Goal: Task Accomplishment & Management: Manage account settings

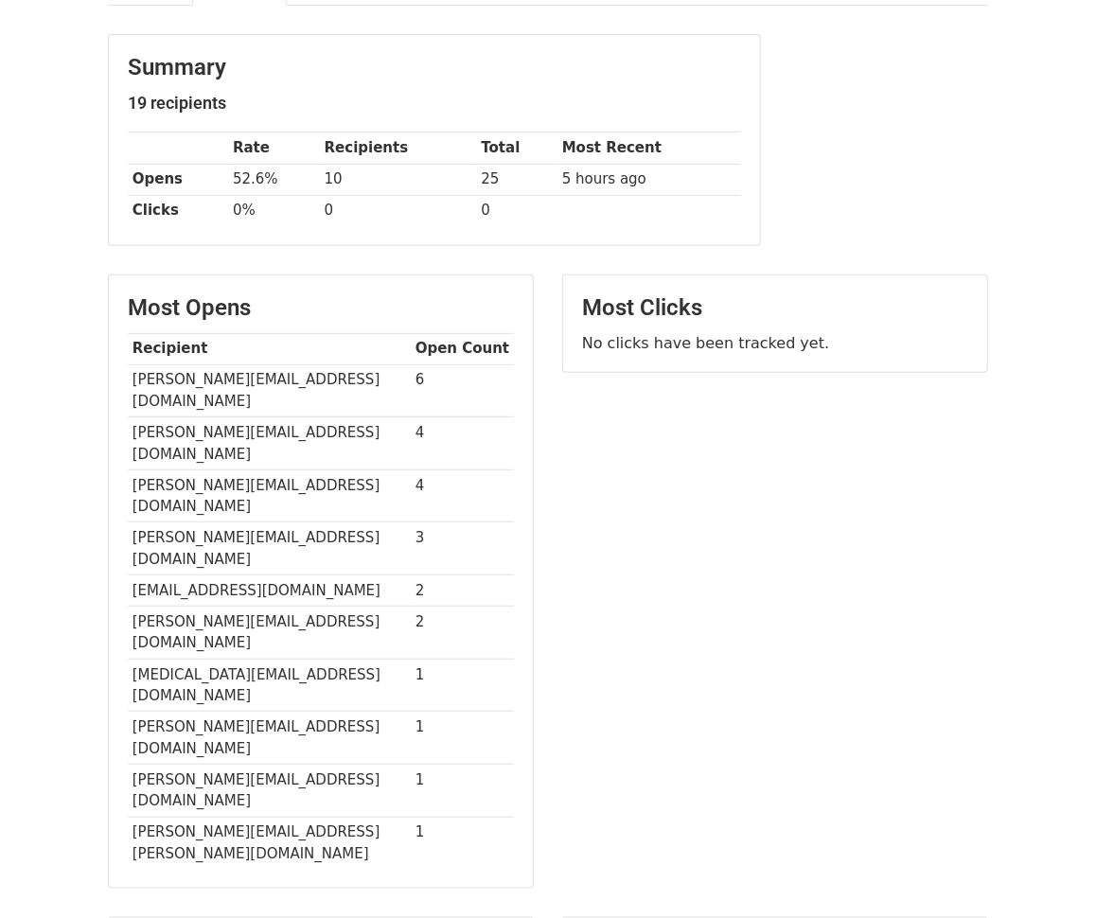
scroll to position [265, 0]
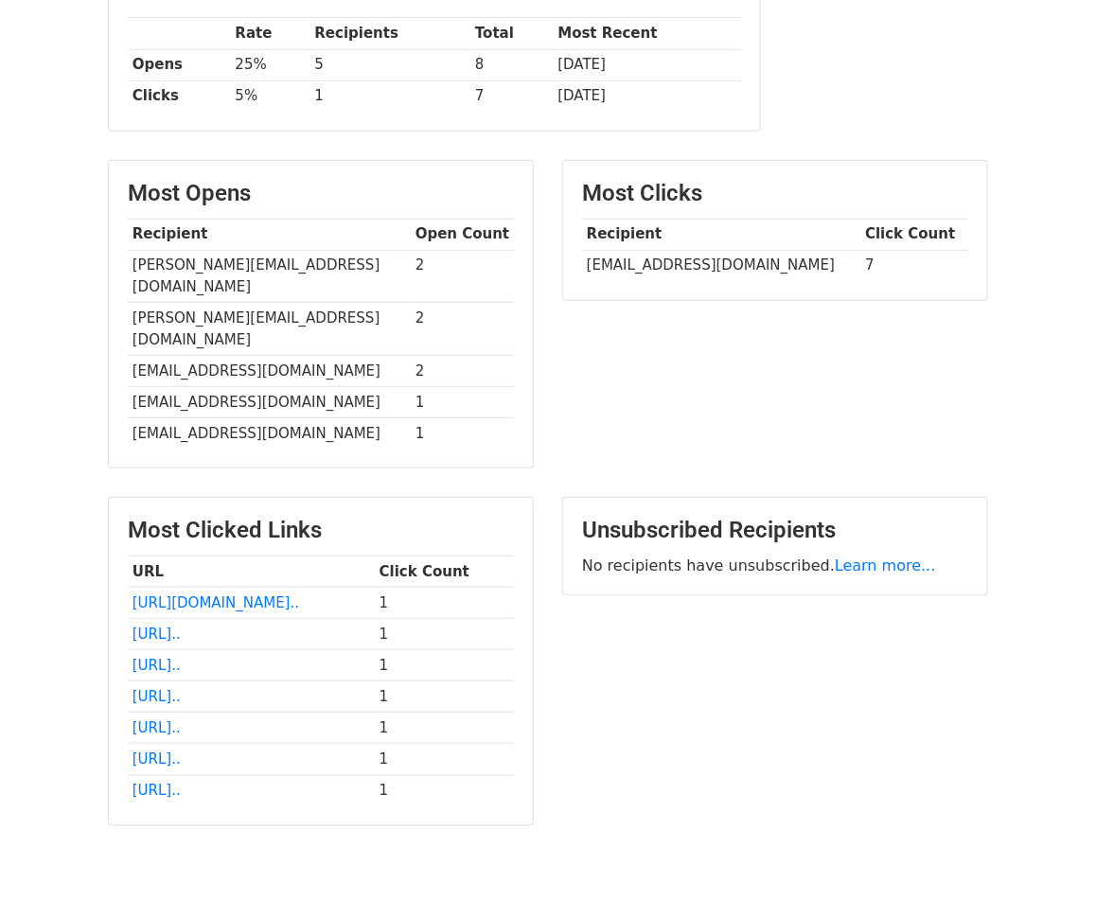
scroll to position [356, 0]
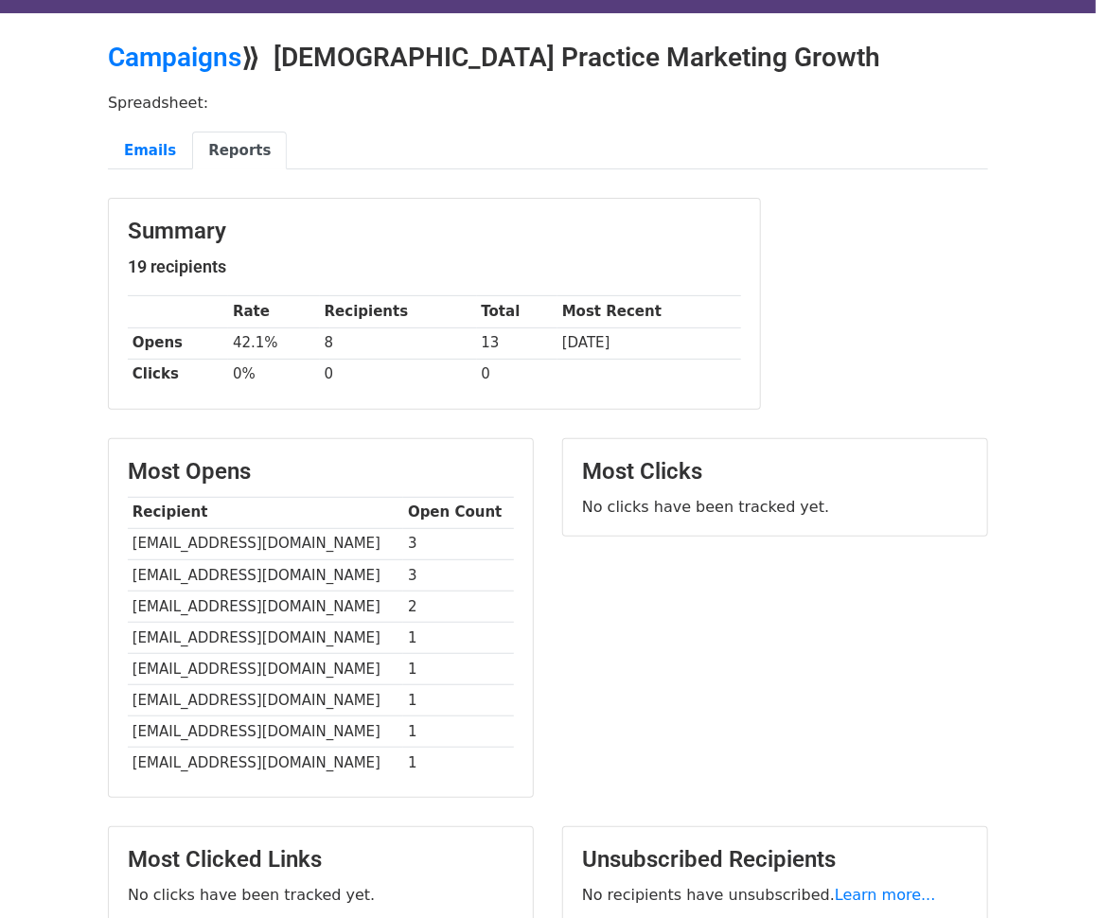
scroll to position [48, 0]
